Goal: Contribute content

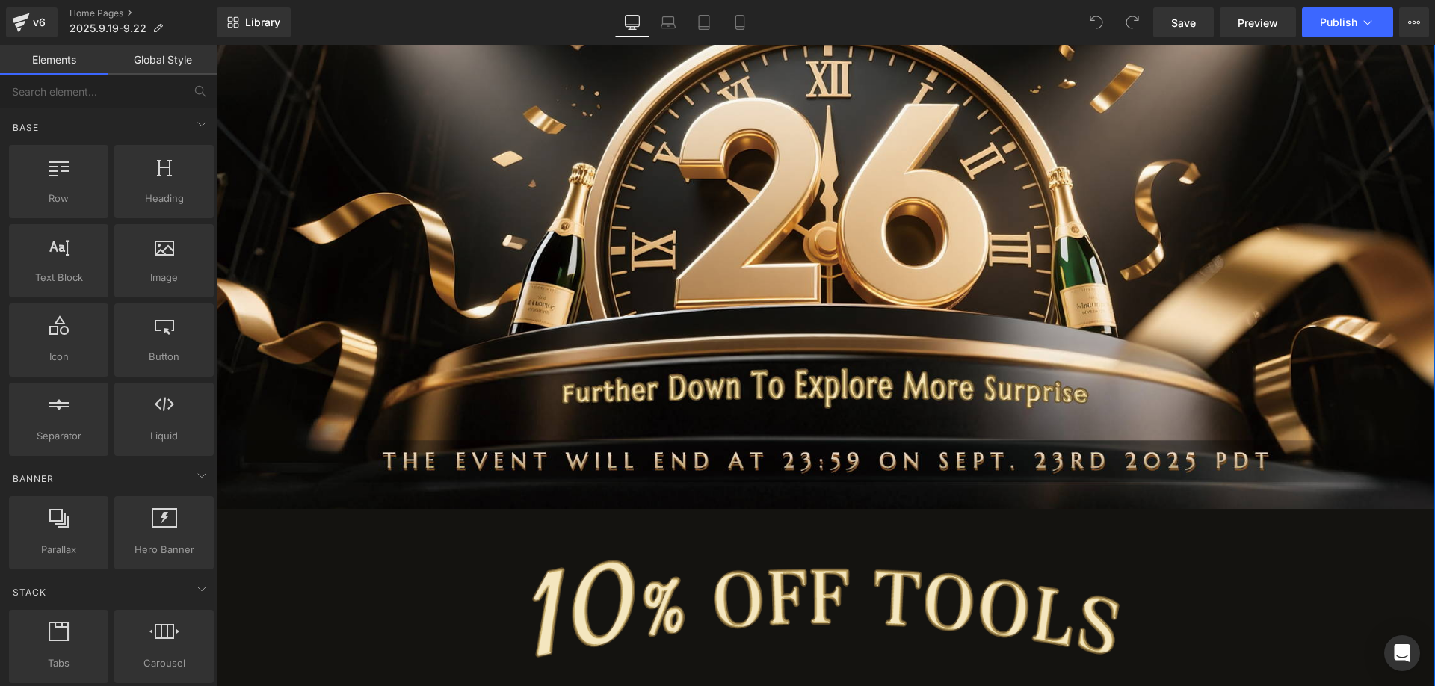
scroll to position [299, 0]
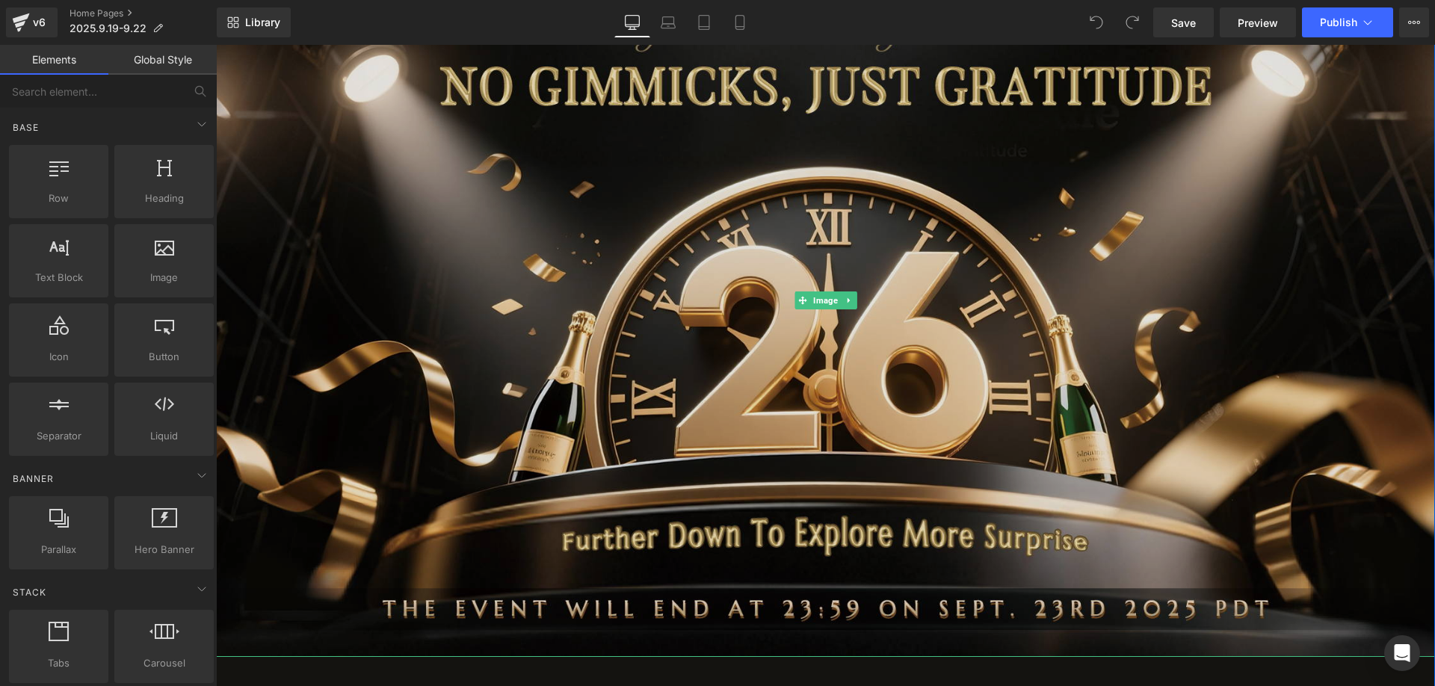
click at [793, 319] on img at bounding box center [825, 300] width 1219 height 714
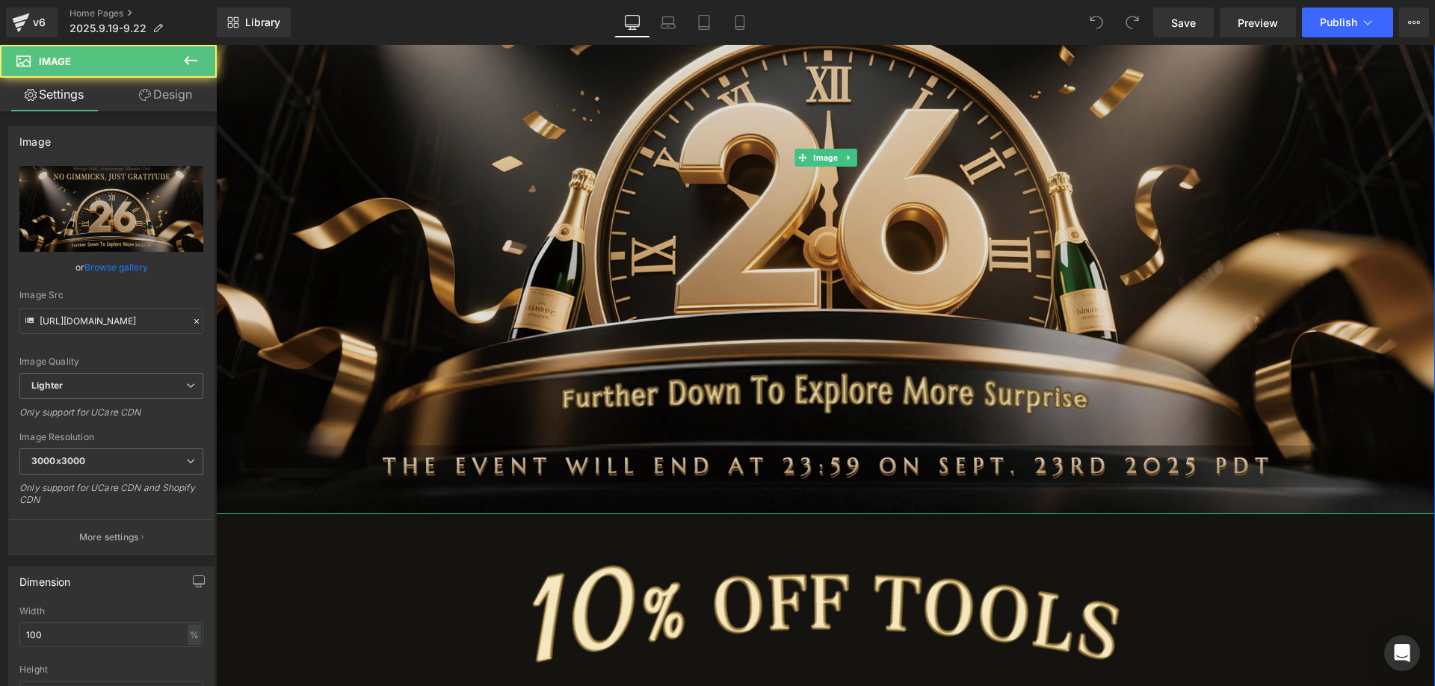
scroll to position [598, 0]
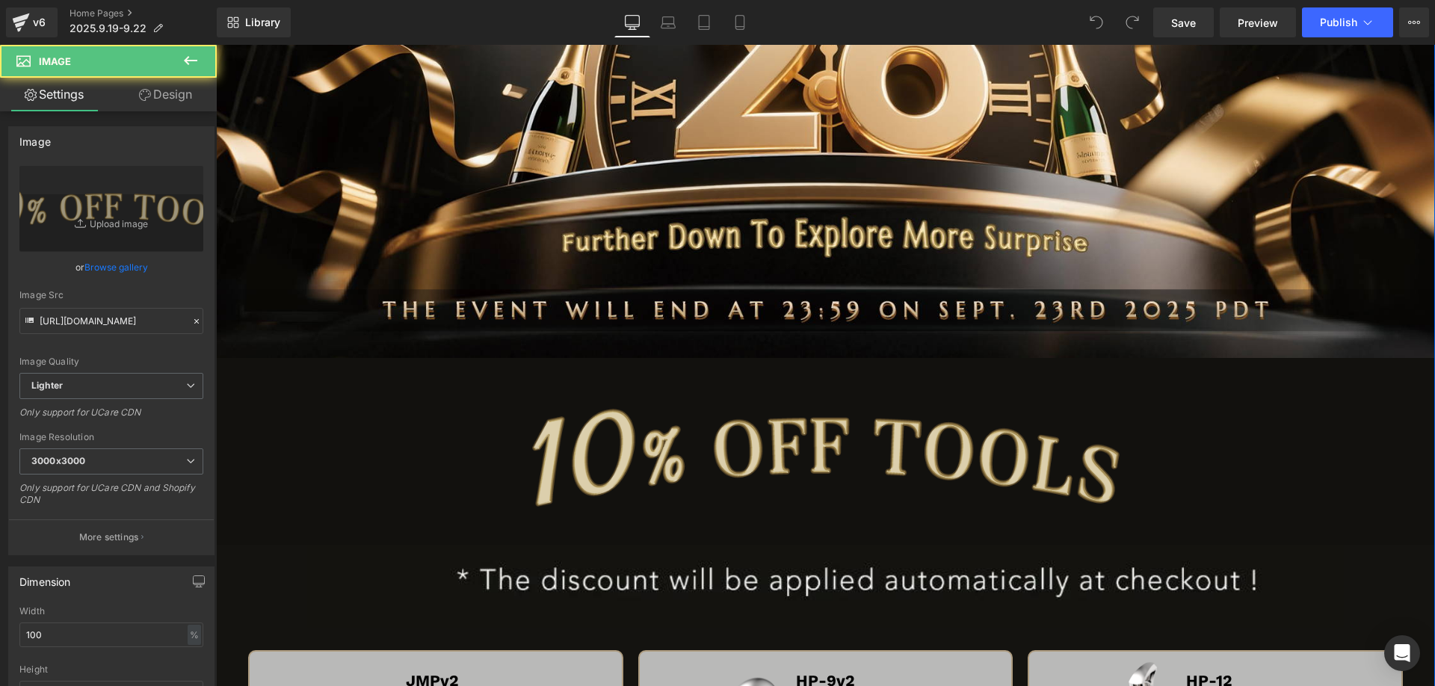
click at [746, 441] on img at bounding box center [825, 451] width 1219 height 187
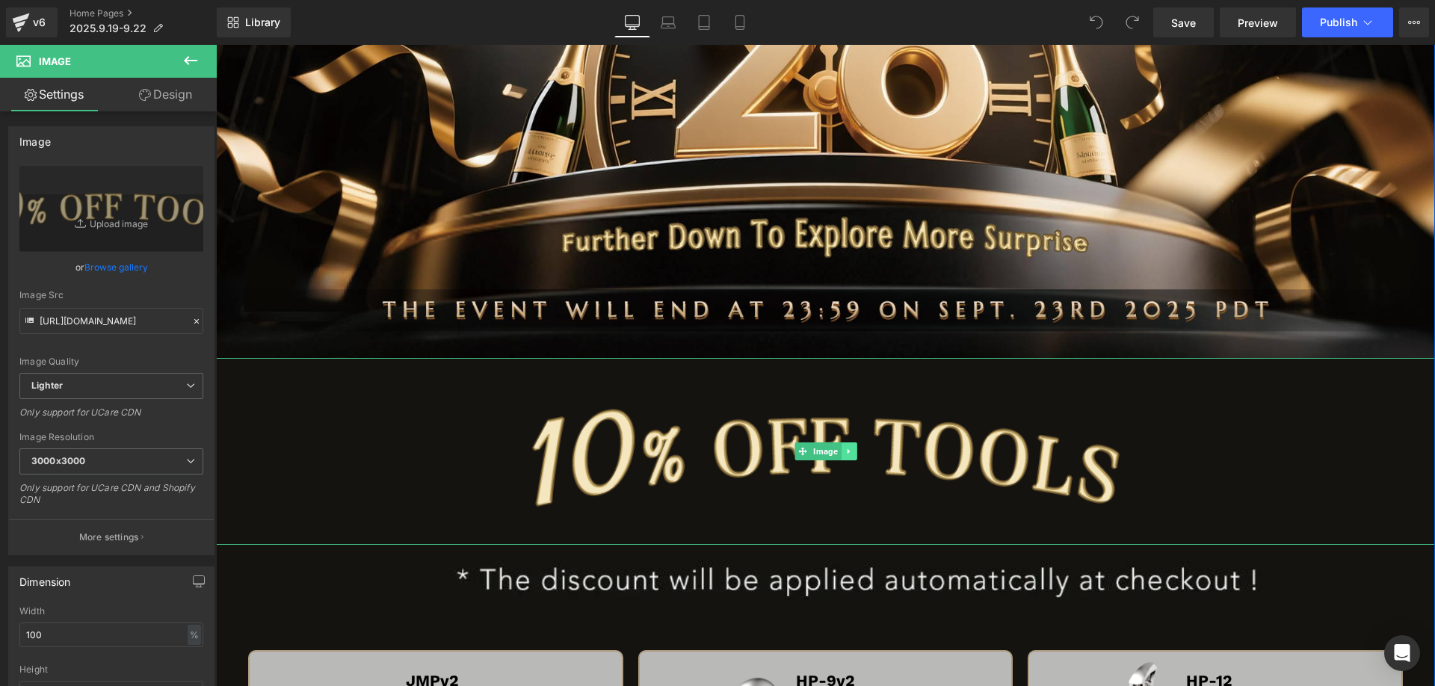
click at [844, 454] on icon at bounding box center [848, 451] width 8 height 9
click at [837, 454] on icon at bounding box center [841, 451] width 8 height 9
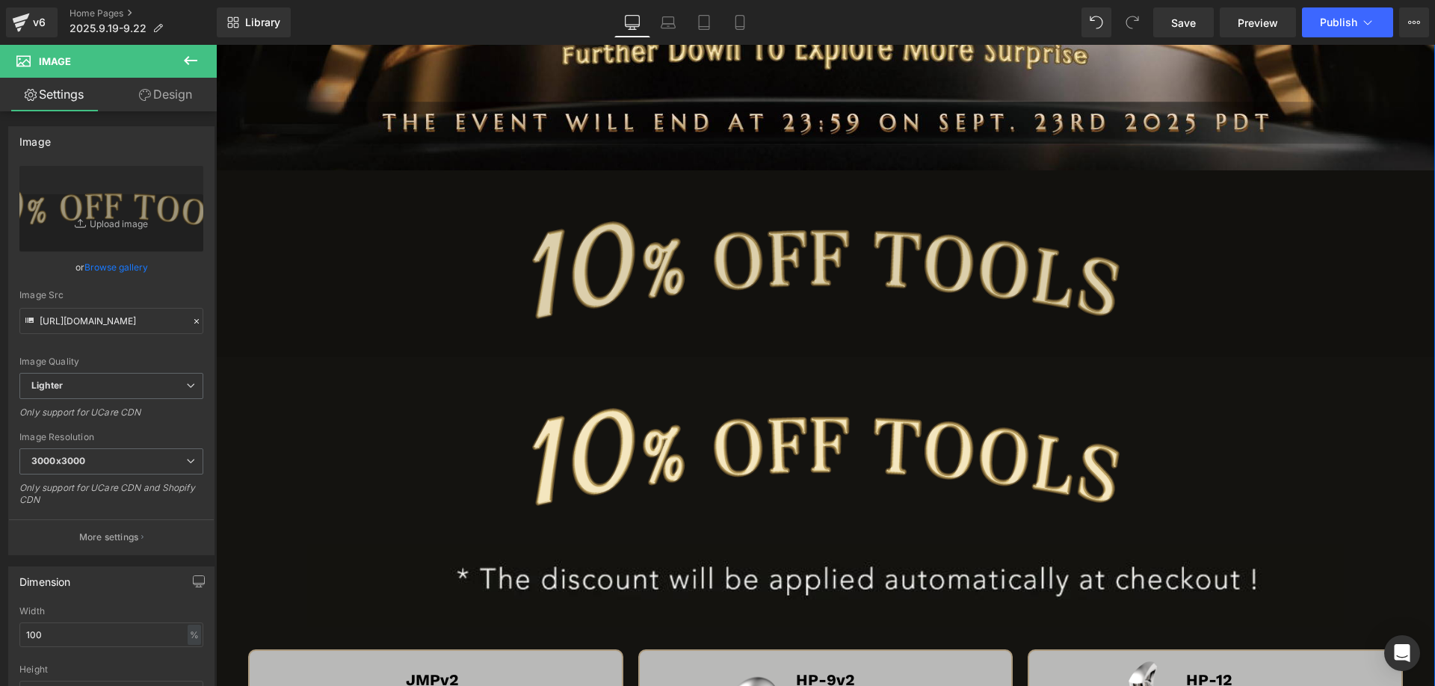
scroll to position [717, 0]
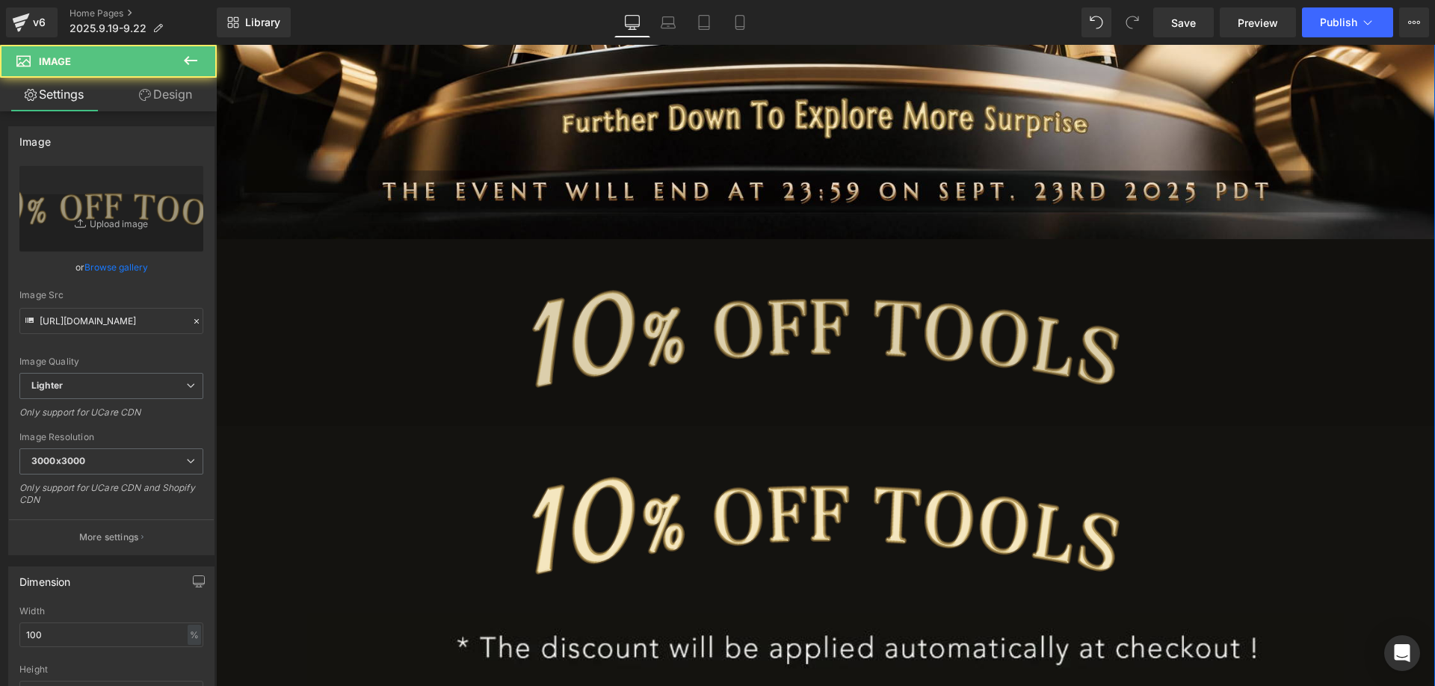
click at [622, 374] on img at bounding box center [825, 332] width 1219 height 187
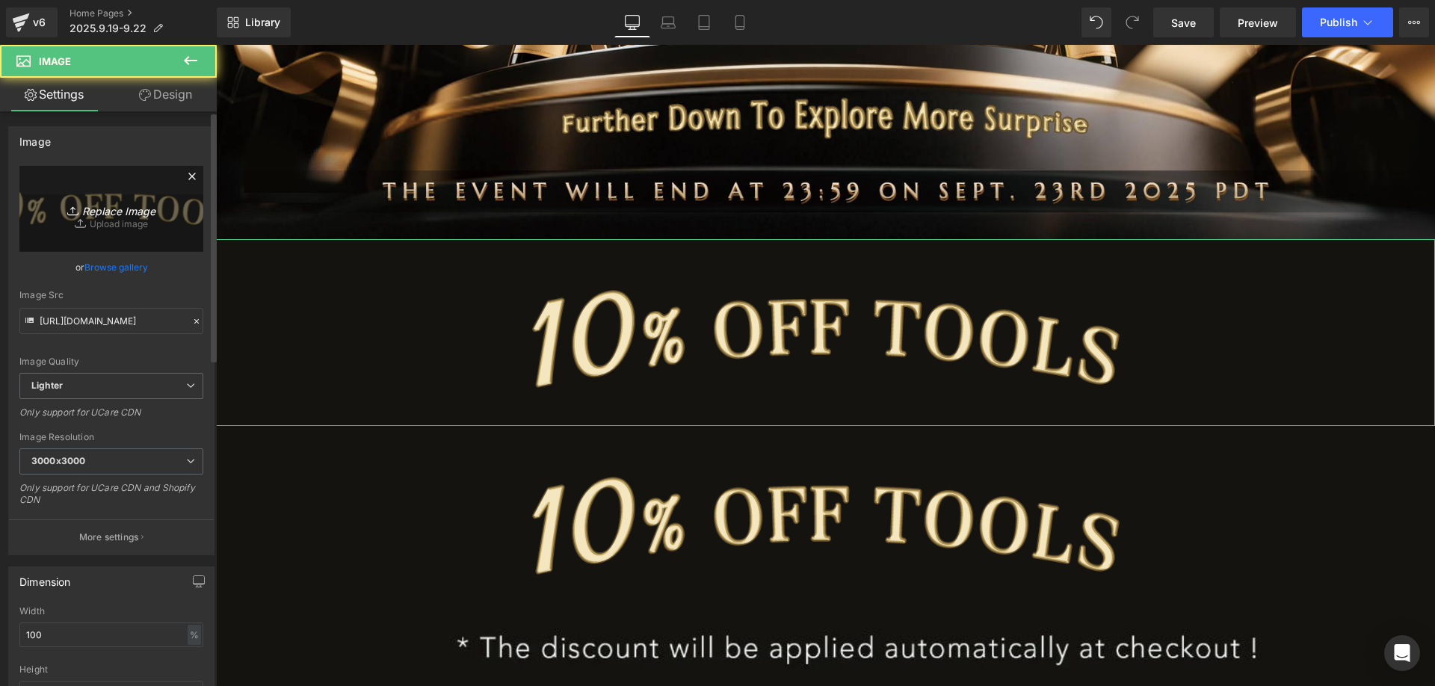
click at [97, 202] on icon "Replace Image" at bounding box center [112, 208] width 120 height 19
type input "C:\fakepath\xin.jpg"
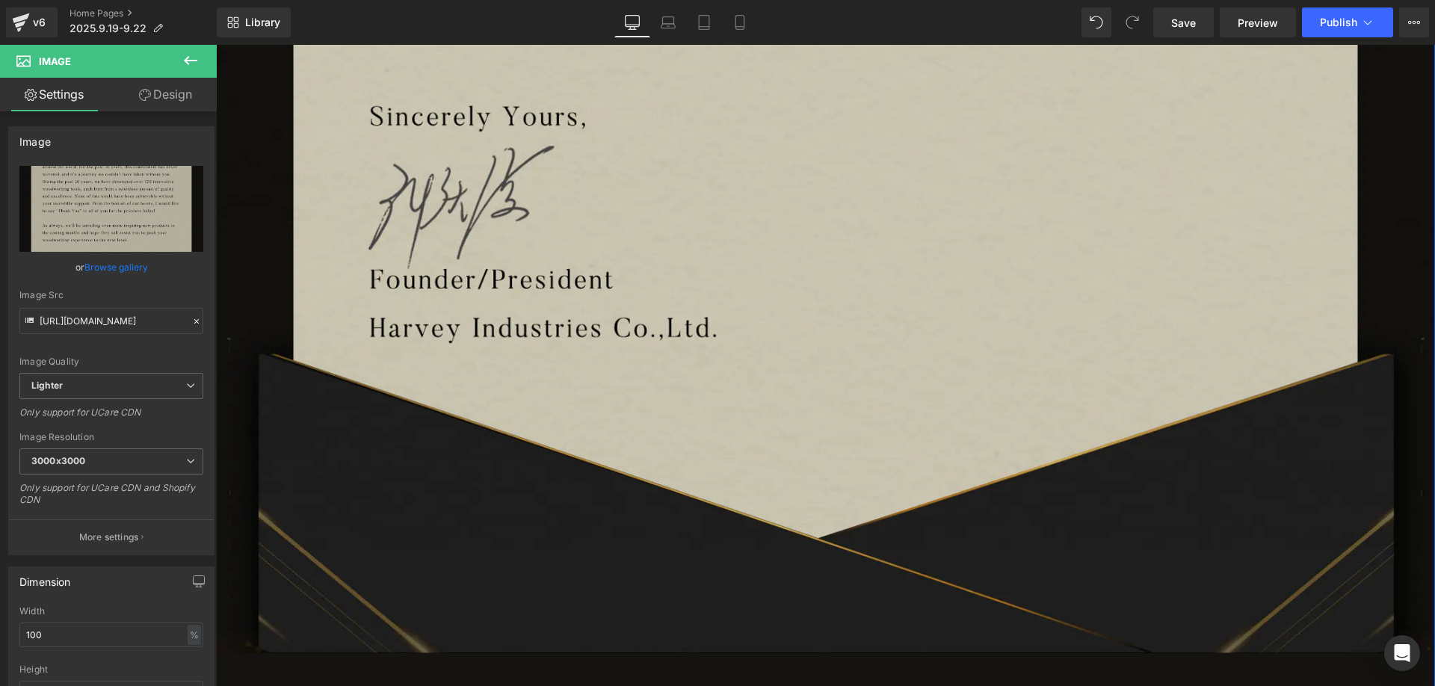
scroll to position [2316, 0]
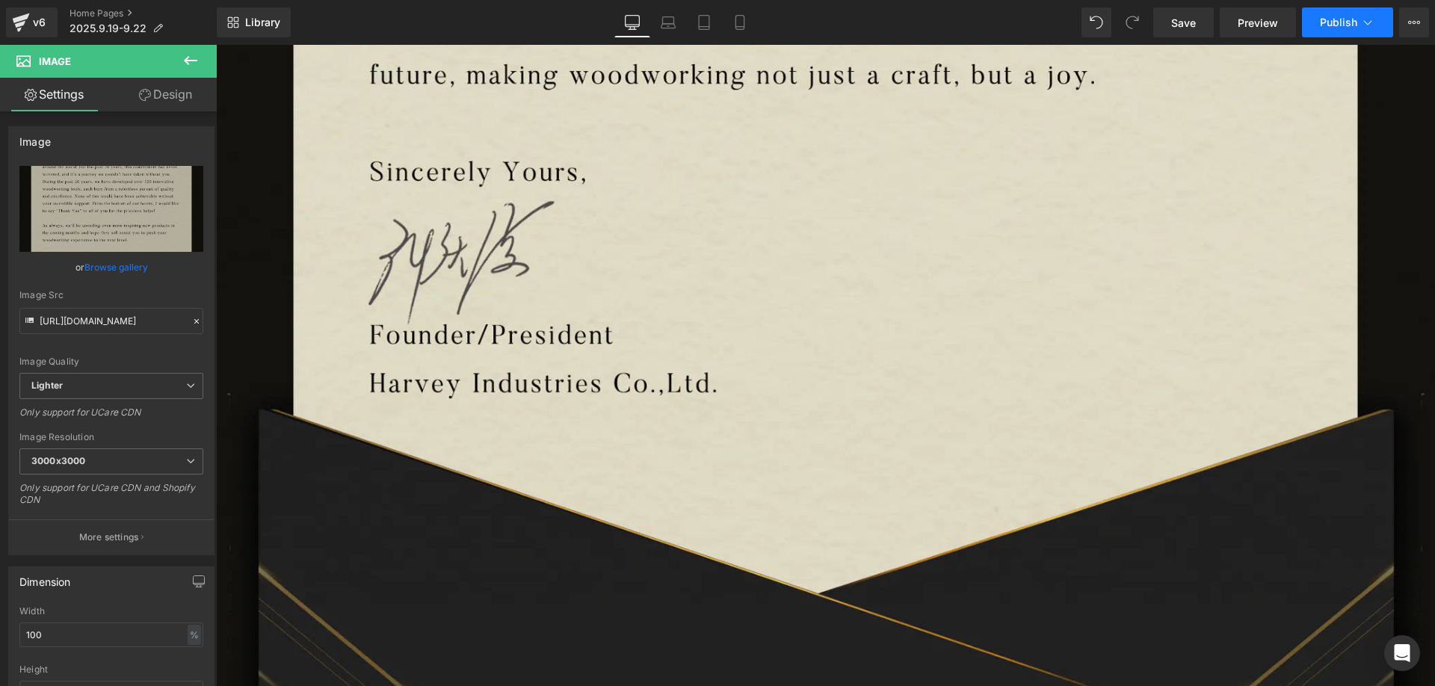
click at [1329, 22] on span "Publish" at bounding box center [1337, 22] width 37 height 12
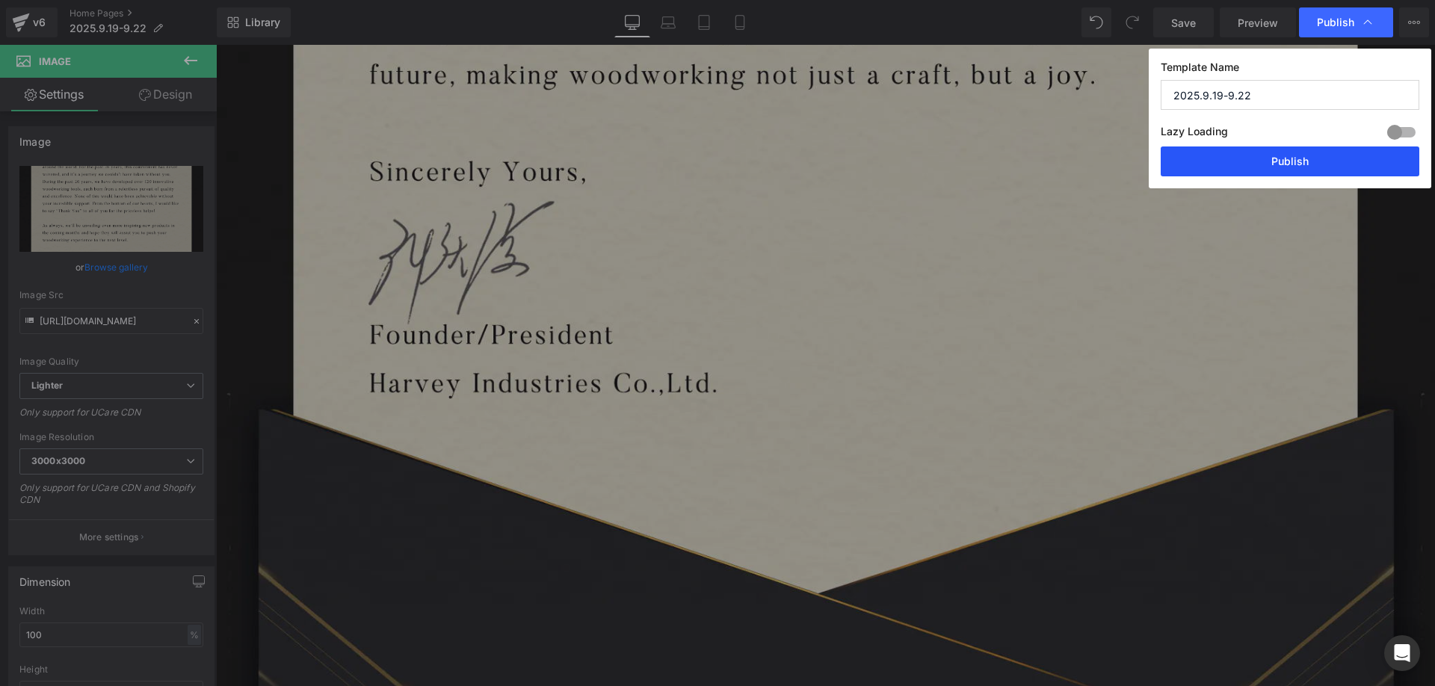
drag, startPoint x: 1228, startPoint y: 161, endPoint x: 665, endPoint y: 57, distance: 572.9
click at [1228, 161] on button "Publish" at bounding box center [1289, 161] width 259 height 30
